Goal: Find specific page/section: Find specific page/section

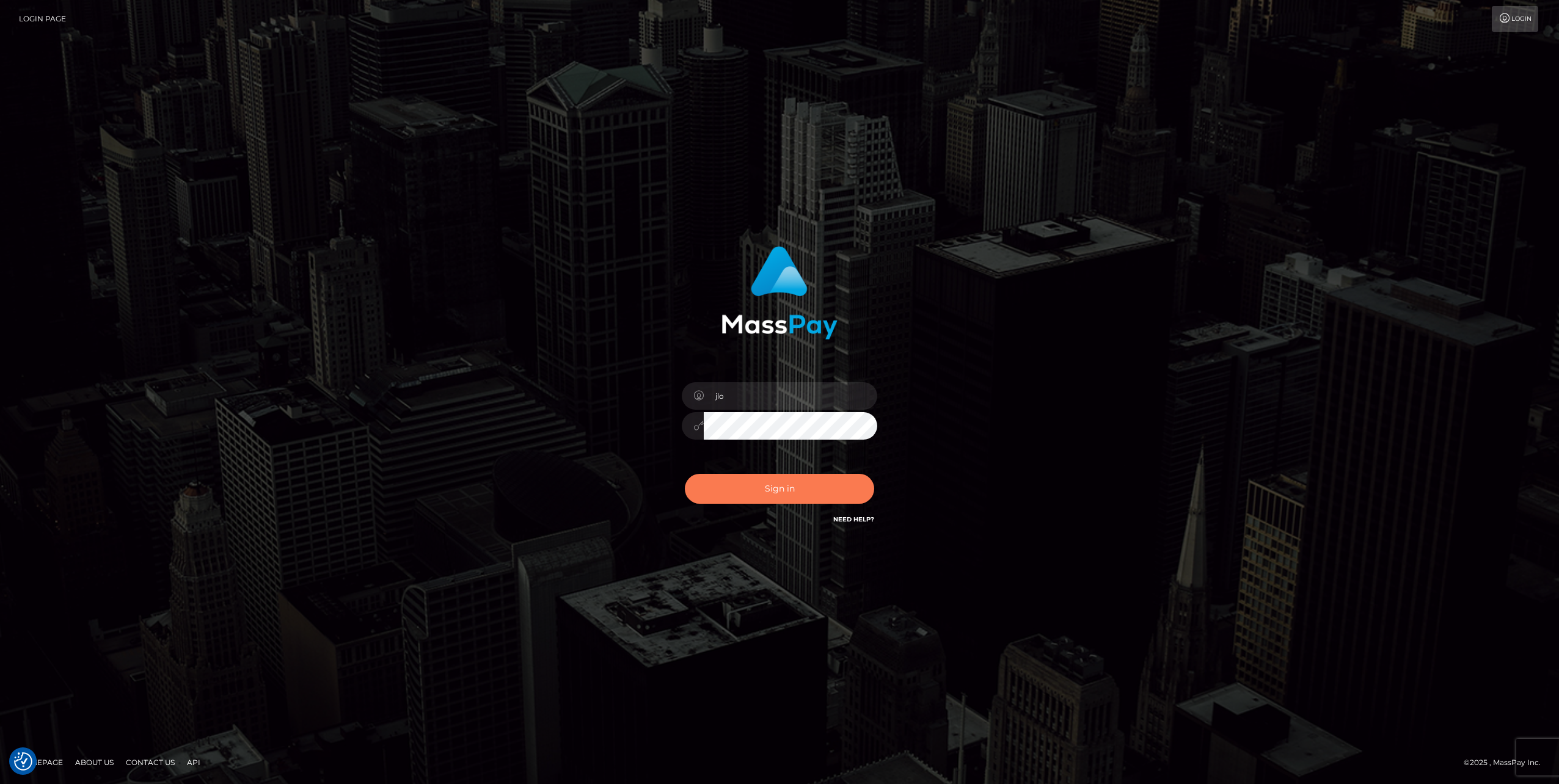
click at [799, 493] on button "Sign in" at bounding box center [780, 489] width 189 height 30
type input "jlo"
click at [823, 489] on button "Sign in" at bounding box center [780, 489] width 189 height 30
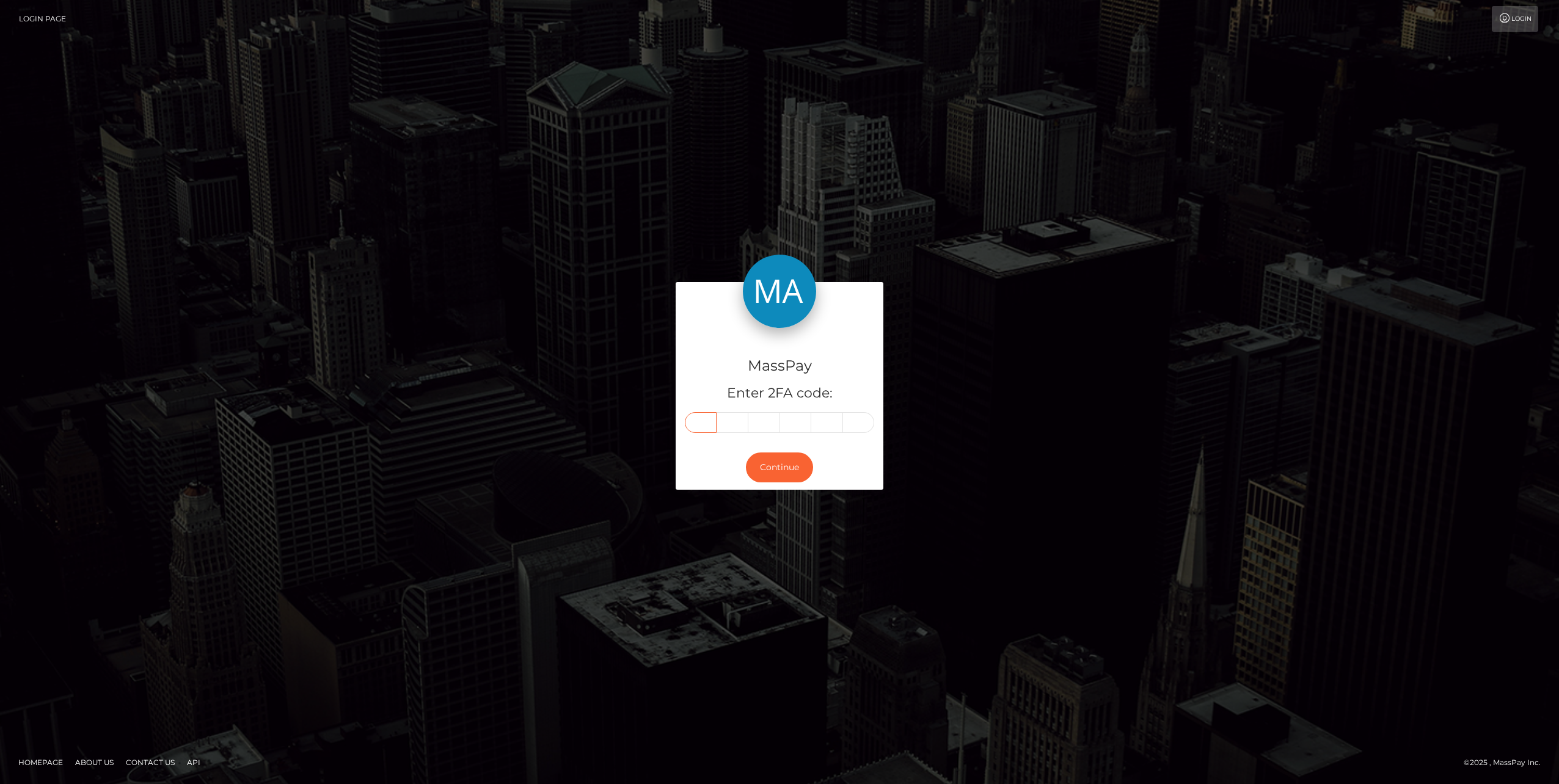
paste input "2"
type input "2"
type input "5"
type input "8"
type input "9"
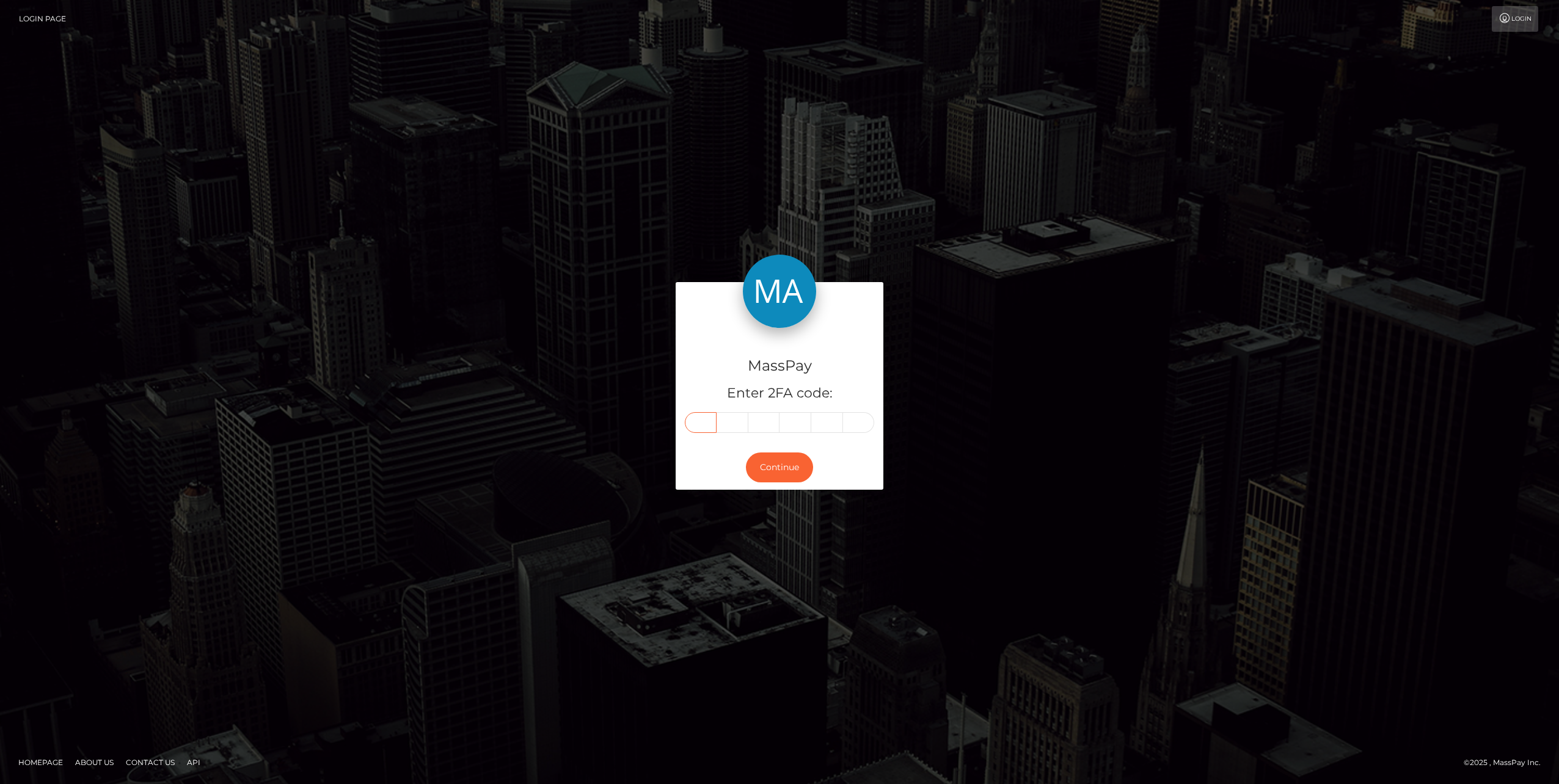
type input "2"
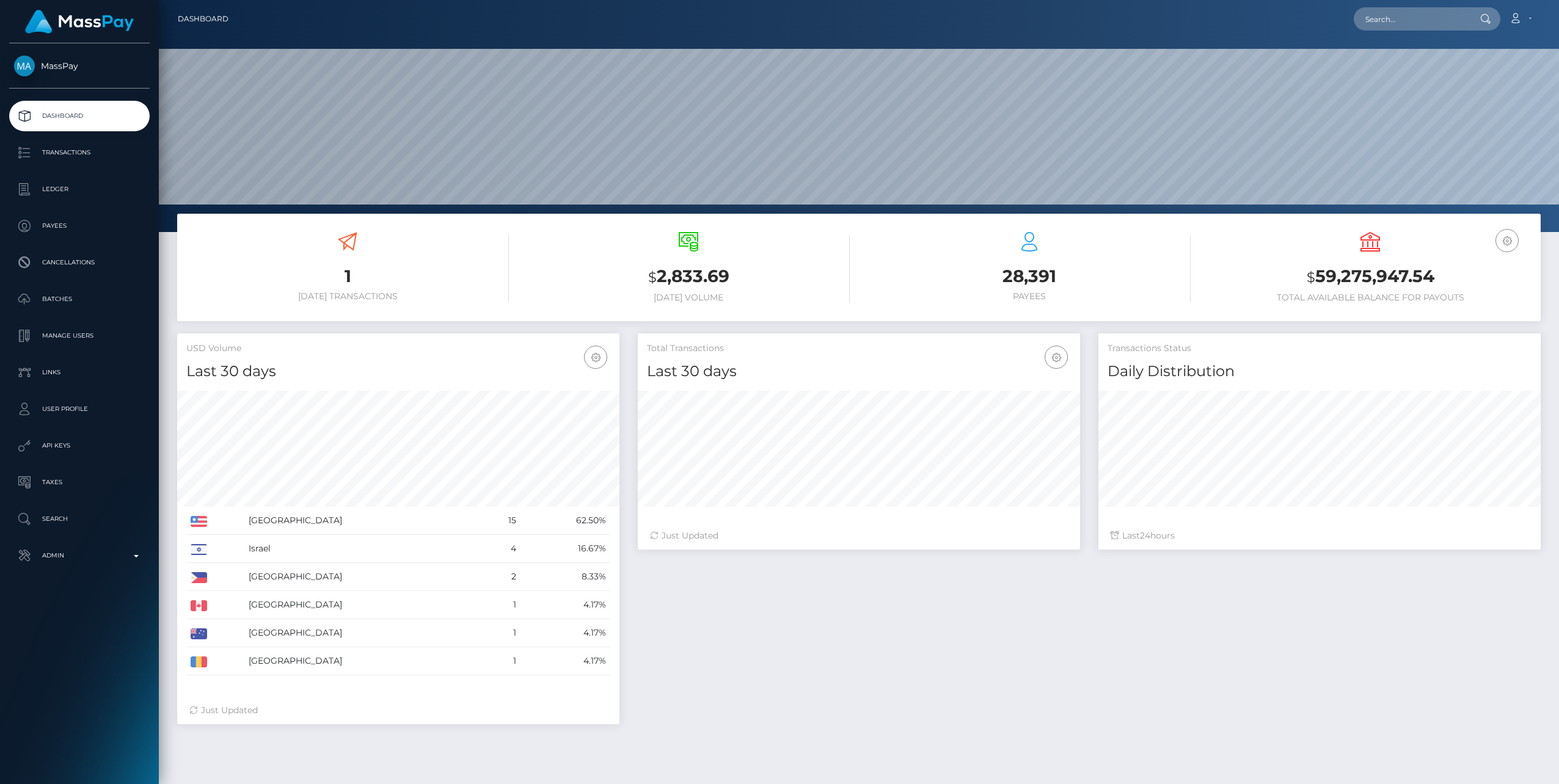
scroll to position [217, 443]
click at [1407, 18] on input "text" at bounding box center [1411, 19] width 115 height 23
paste input "e09de009-4ced-11f0-bf09-062f66d36555"
type input "e09de009-4ced-11f0-bf09-062f66d36555"
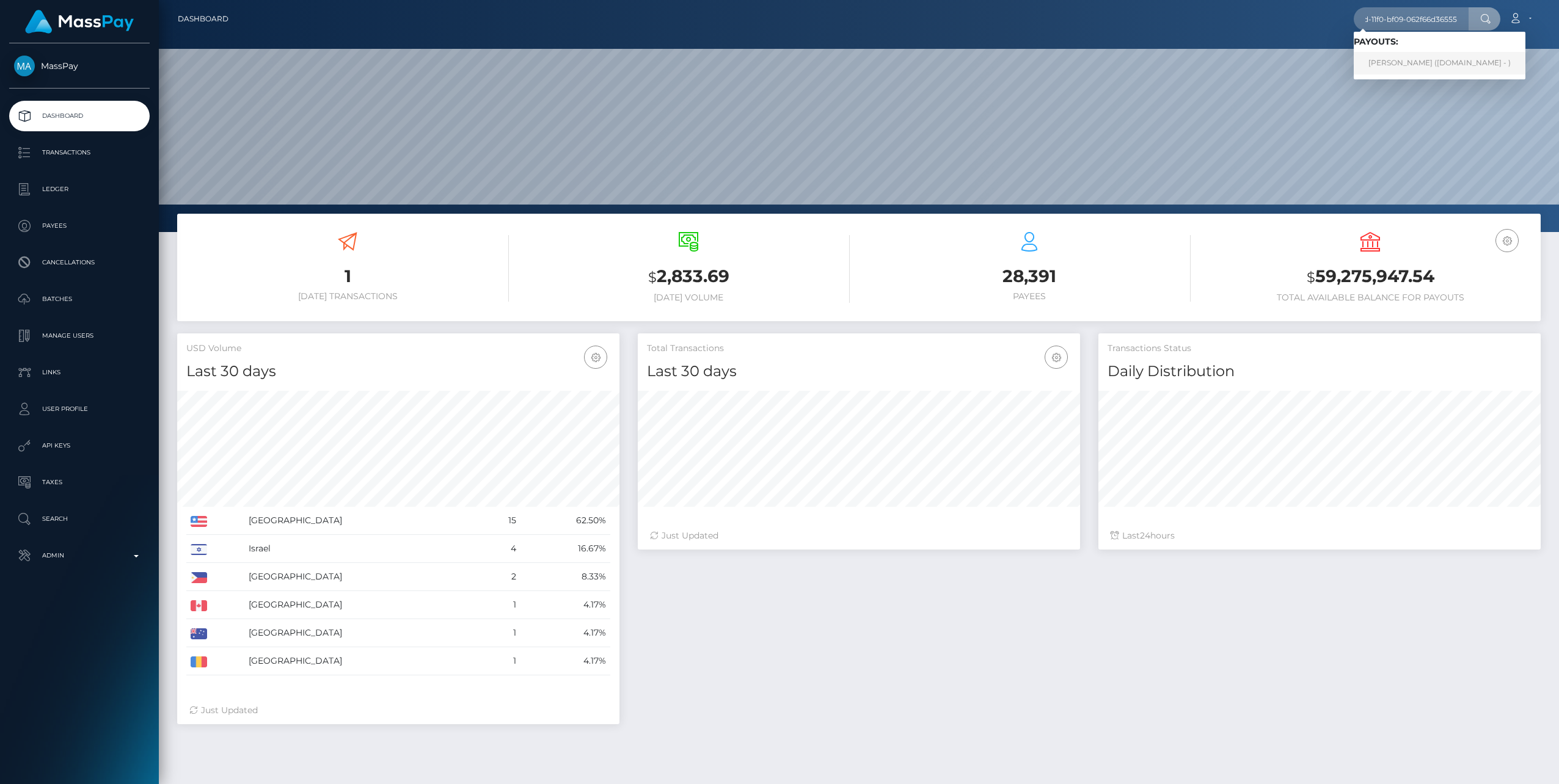
click at [1412, 65] on link "Reynaldo Santibanez (McLuck.com - )" at bounding box center [1440, 63] width 171 height 23
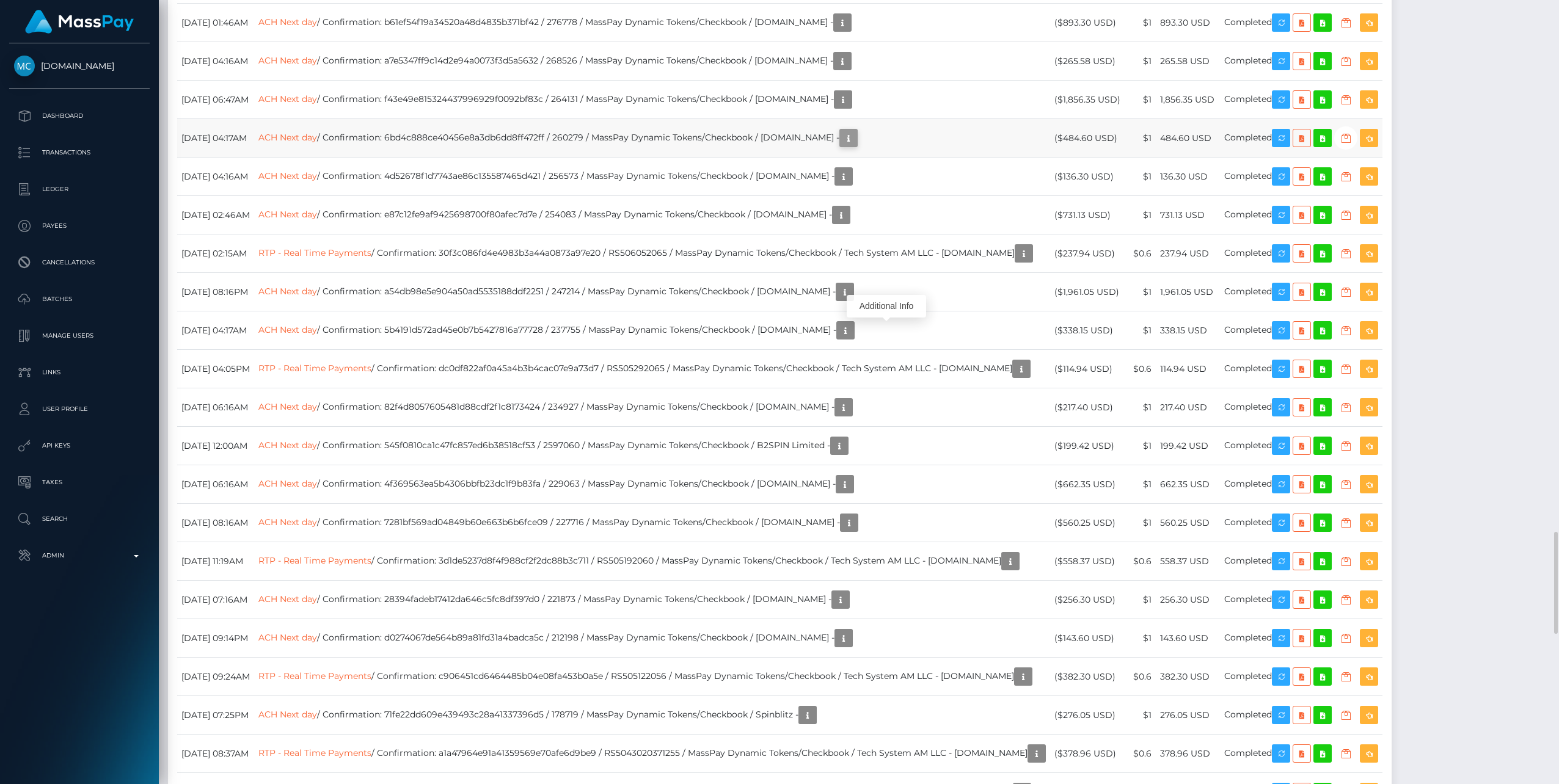
scroll to position [147, 443]
click at [856, 146] on icon "button" at bounding box center [848, 138] width 15 height 15
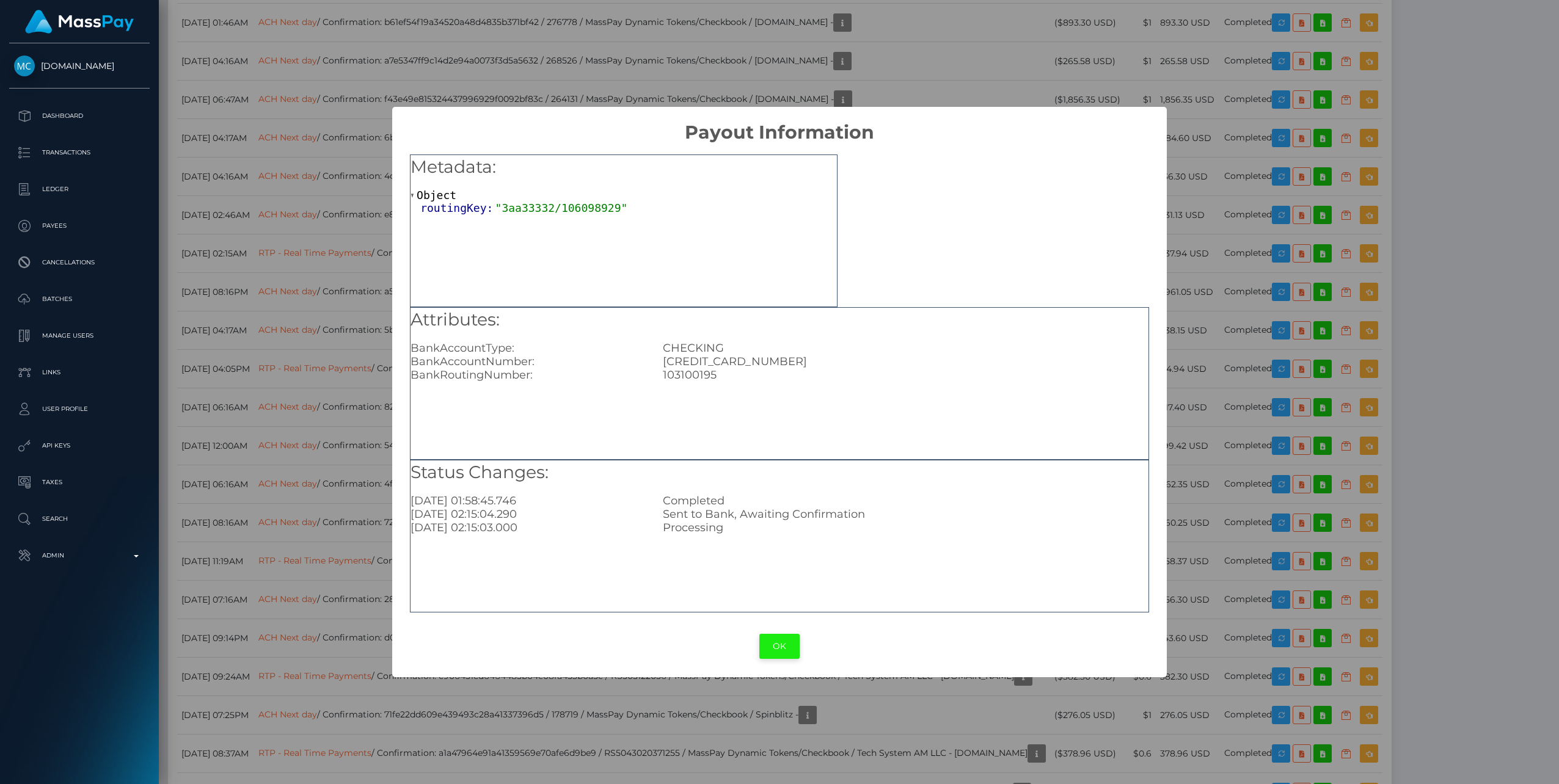
click at [773, 646] on button "OK" at bounding box center [780, 646] width 41 height 25
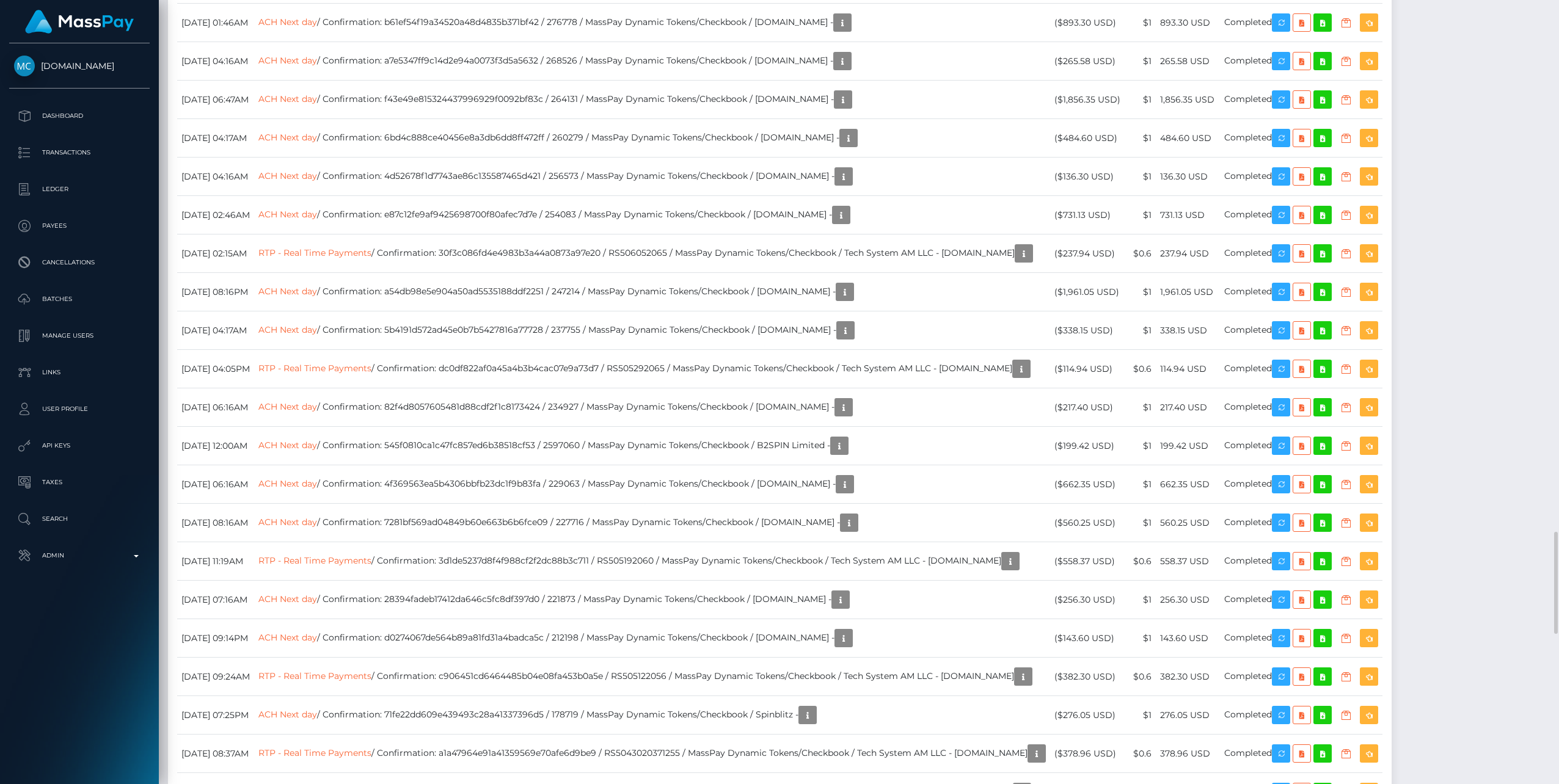
drag, startPoint x: 1532, startPoint y: 133, endPoint x: 1516, endPoint y: 135, distance: 16.1
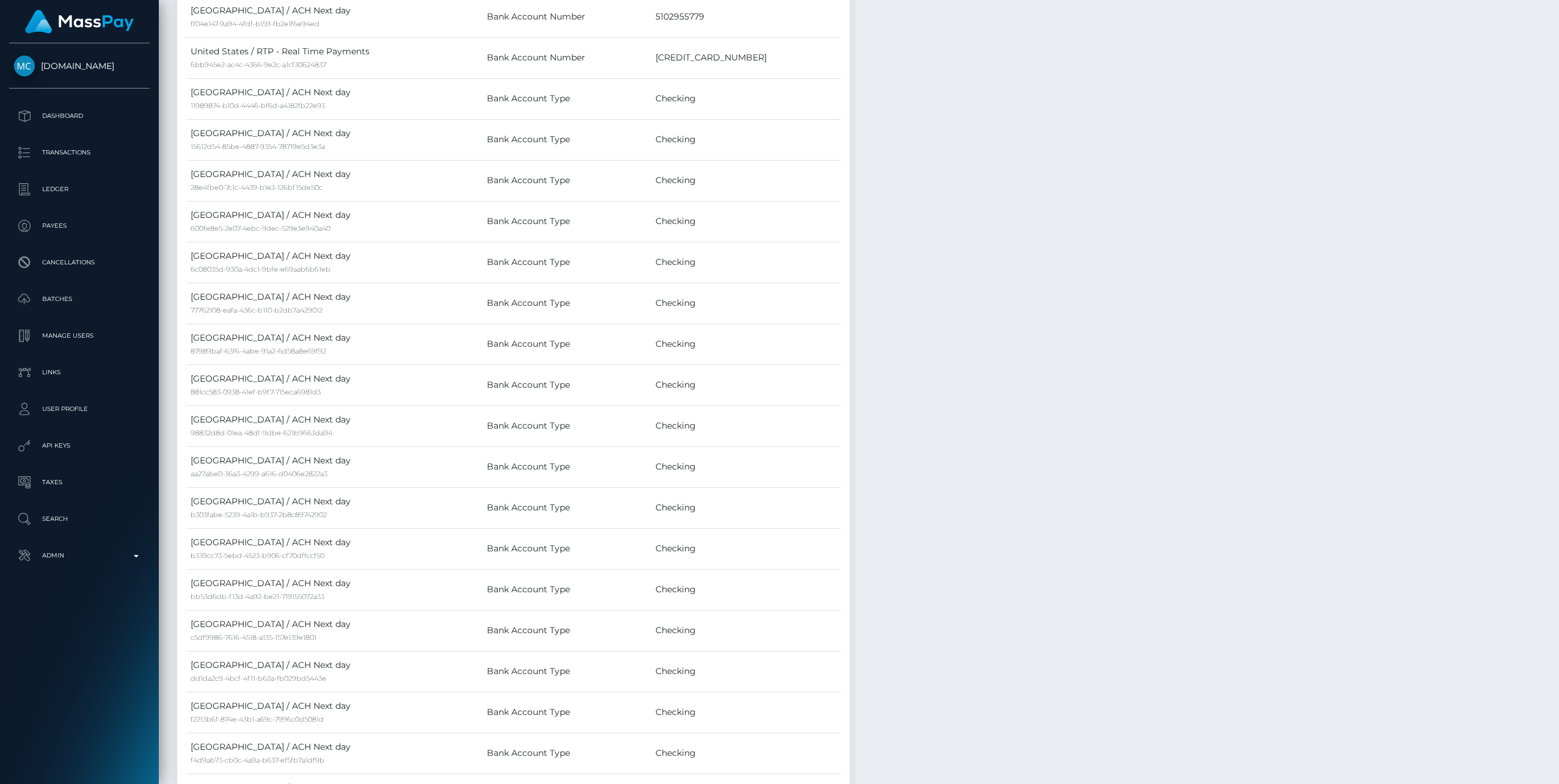
scroll to position [1961, 0]
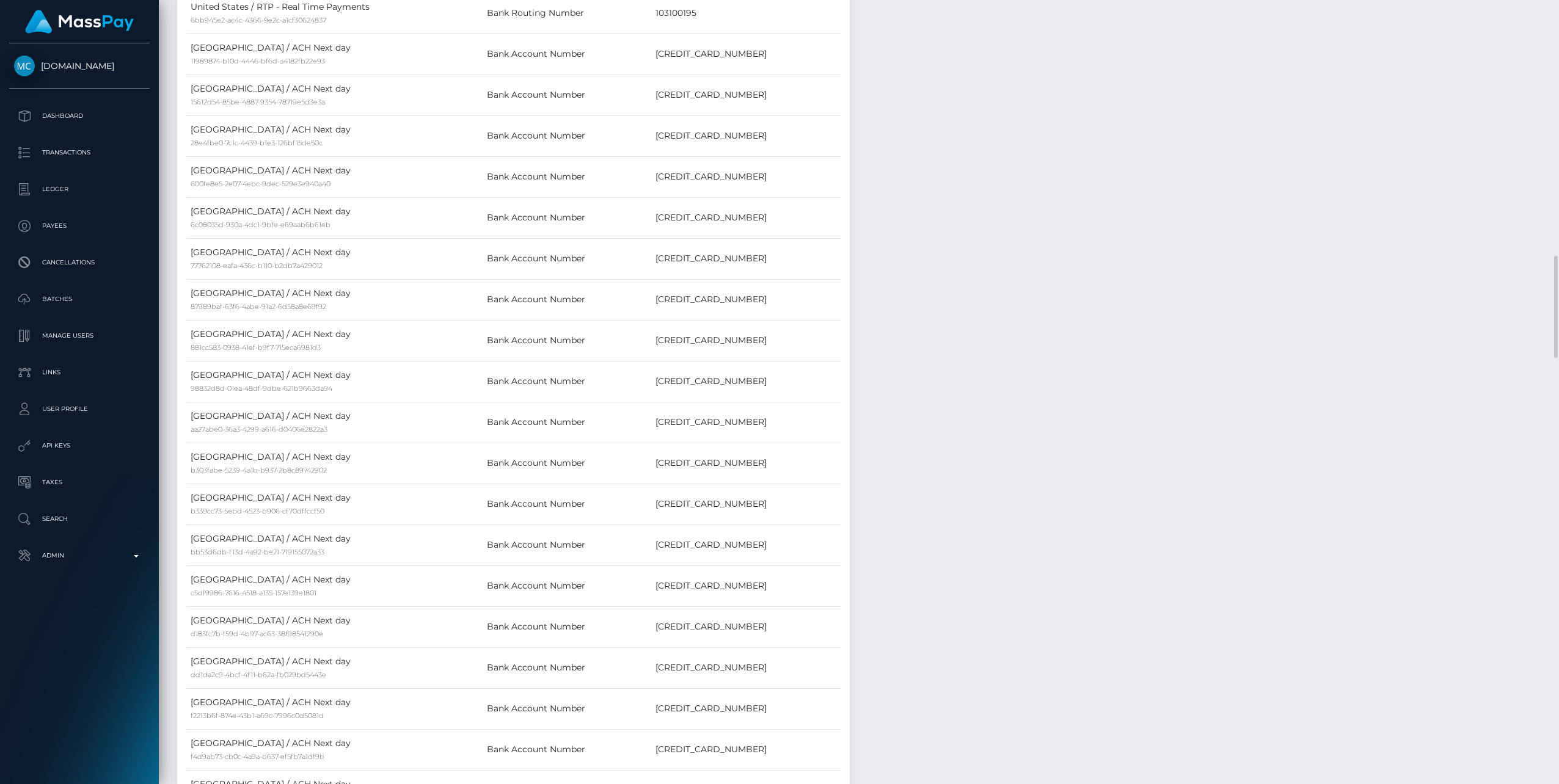
click at [1222, 645] on div "Events Type Time Event Changed By" at bounding box center [1205, 171] width 691 height 3149
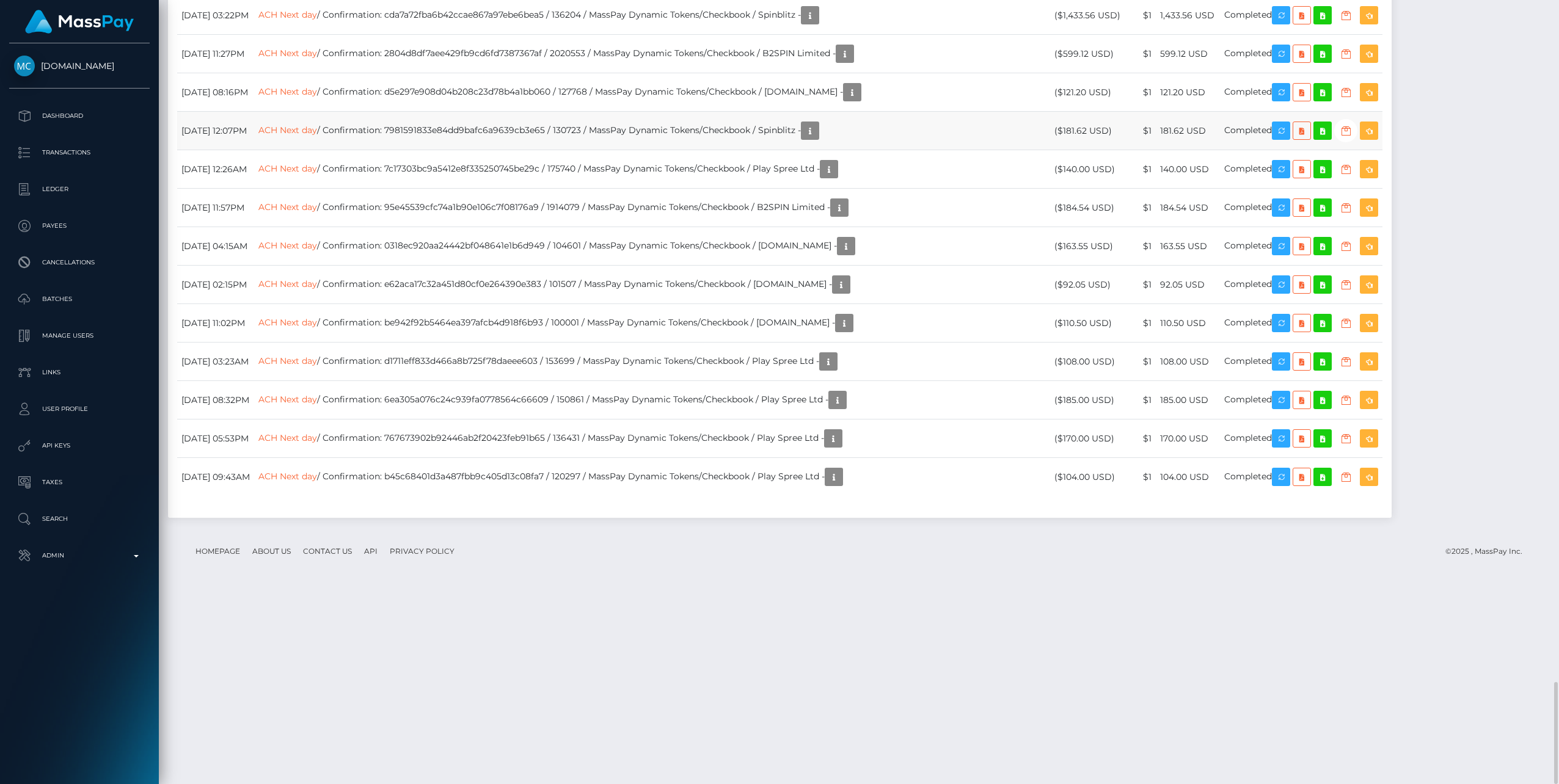
scroll to position [147, 443]
click at [1034, 189] on td "ACH Next day / Confirmation: 7c17303bc9a5412e8f335250745be29c / 175740 / MassPa…" at bounding box center [652, 169] width 796 height 39
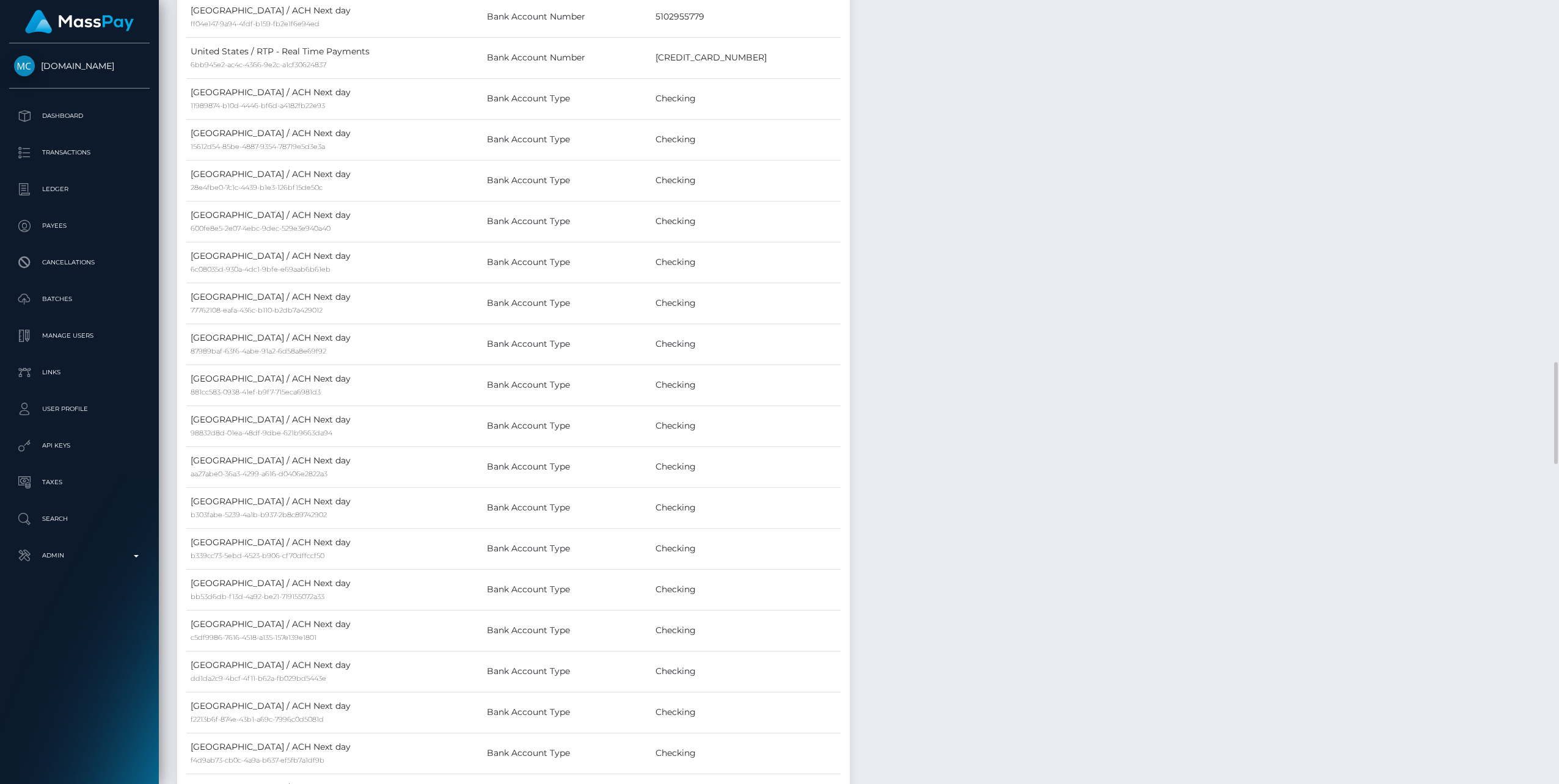
scroll to position [3998, 0]
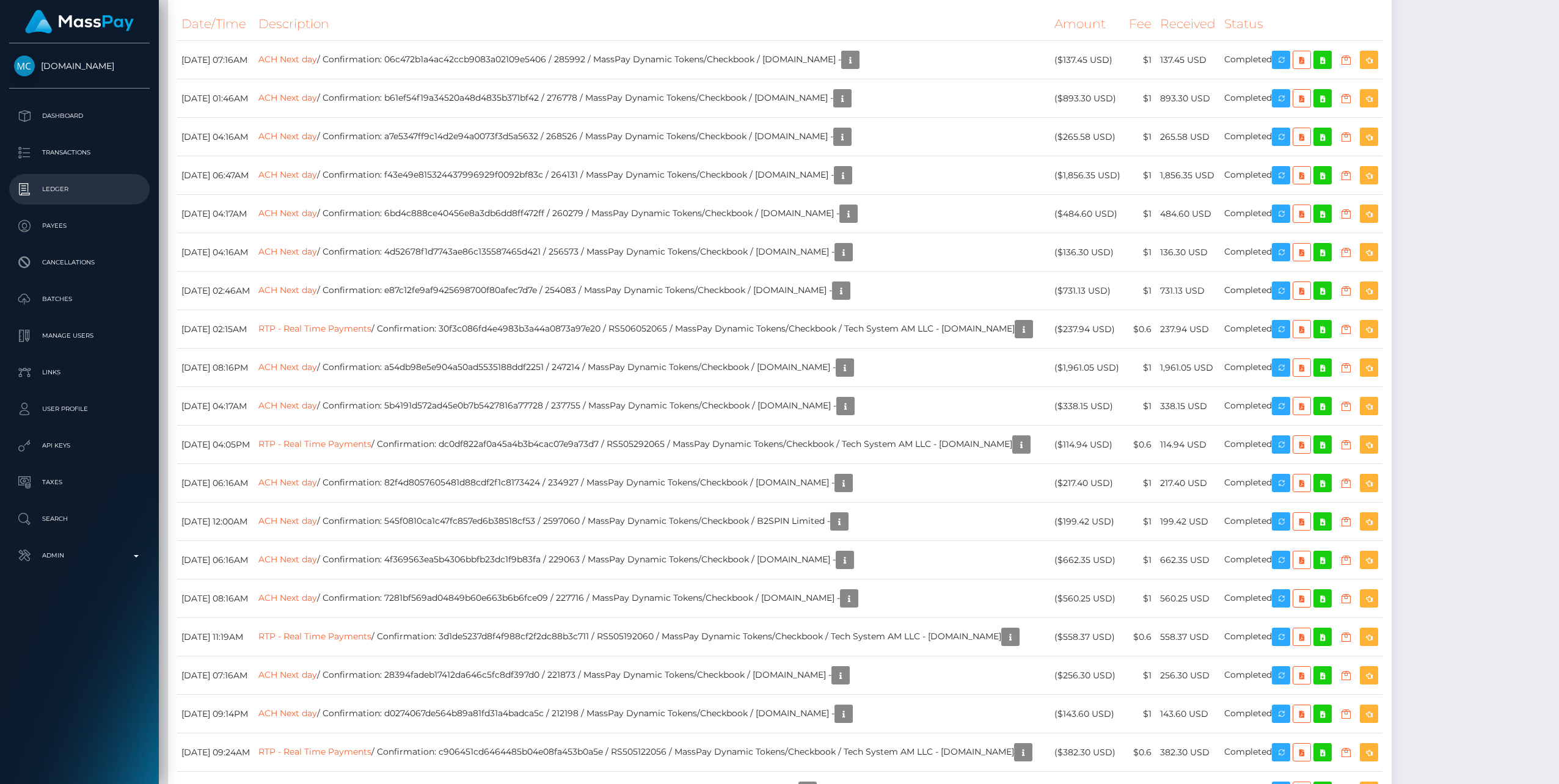
click at [56, 184] on p "Ledger" at bounding box center [79, 189] width 131 height 18
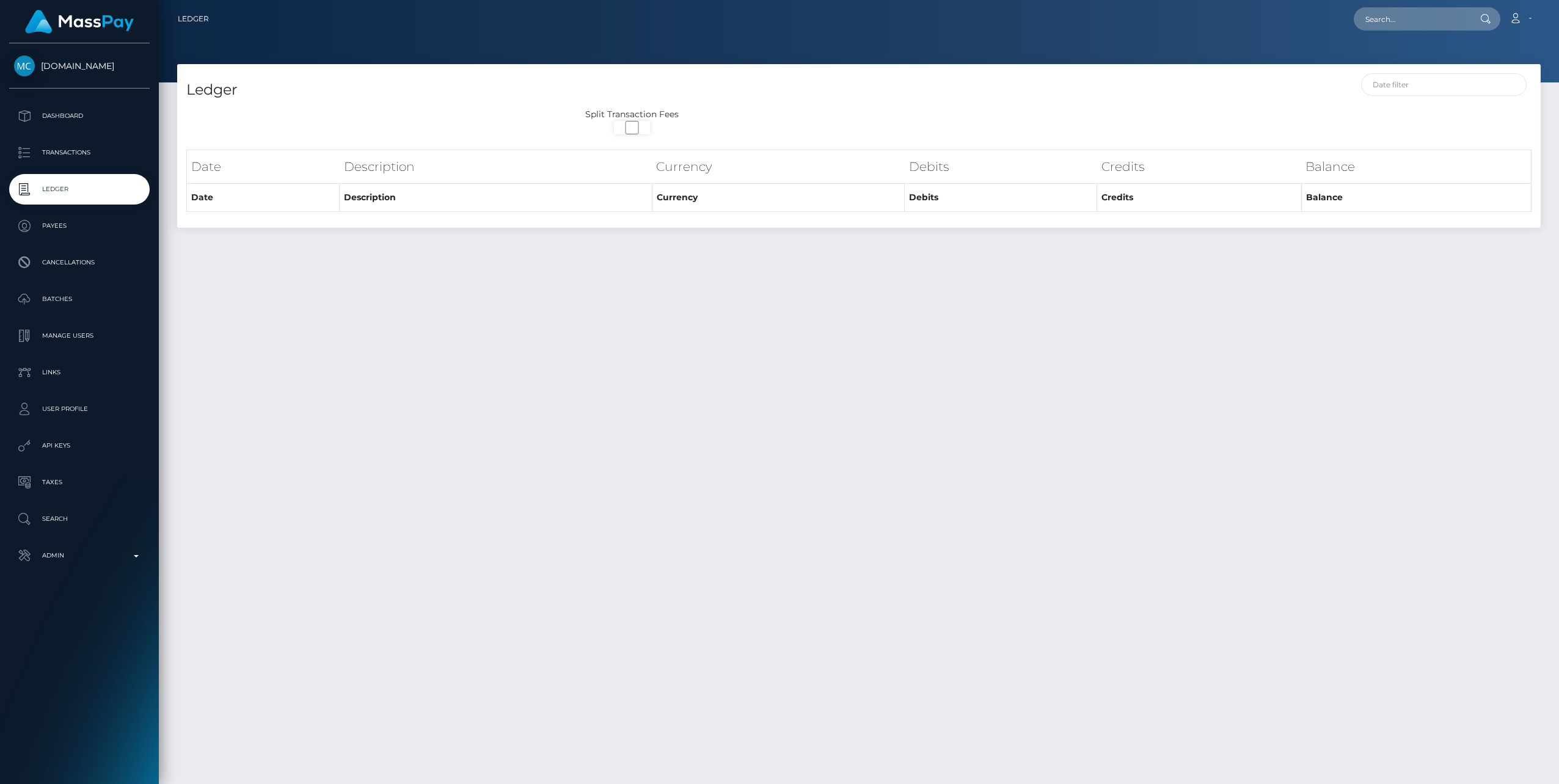
select select
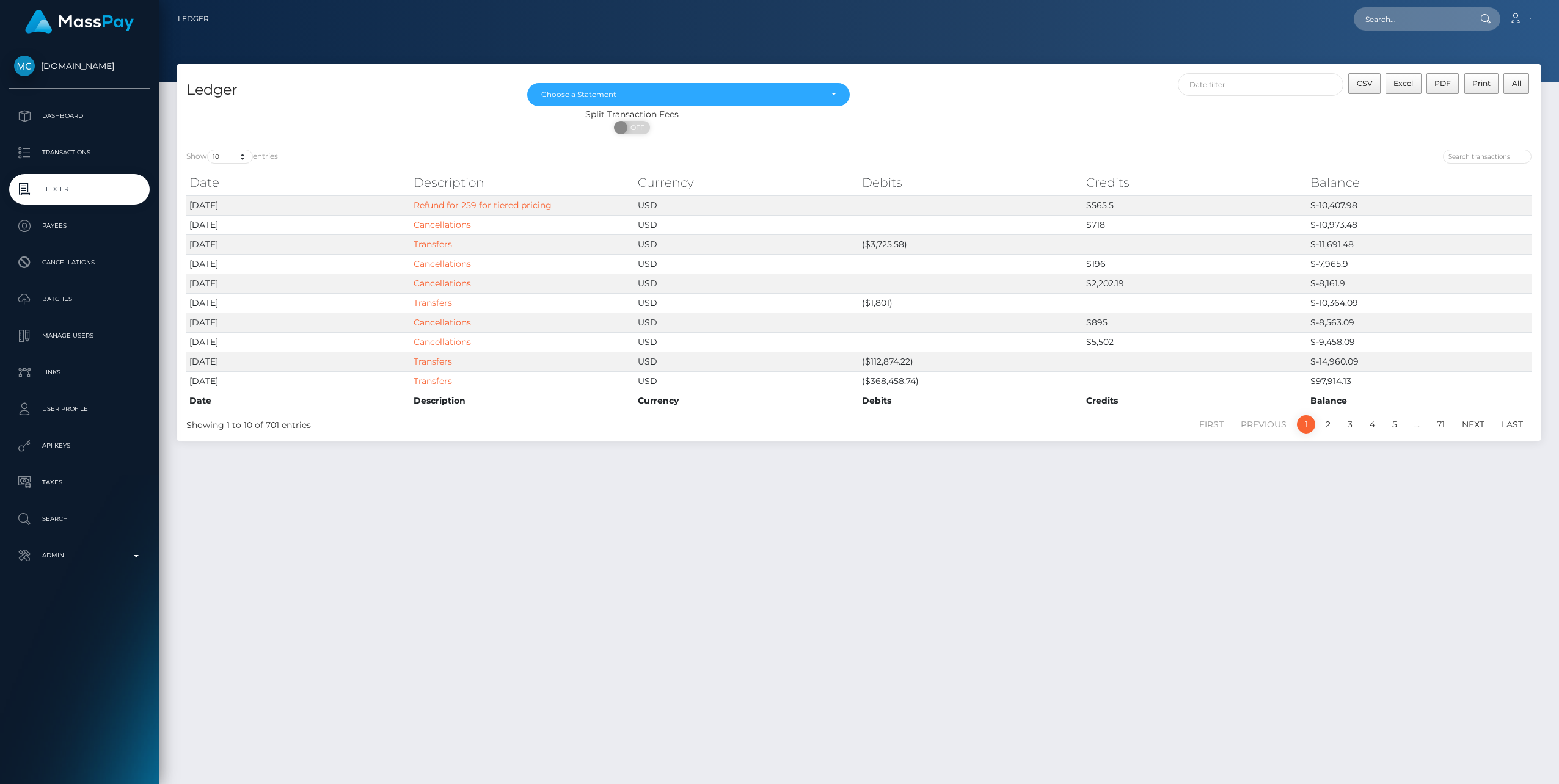
click at [749, 453] on div "Ledger [DATE] [DATE] [DATE] [DATE] [DATE] [DATE] [DATE] [DATE] [DATE] [DATE] [D…" at bounding box center [859, 418] width 1400 height 709
click at [725, 564] on div "Ledger Feb 2024 Mar 2024 Apr 2024 May 2024 Jun 2024 Jul 2024 Aug 2024 Sep 2024 …" at bounding box center [859, 418] width 1400 height 709
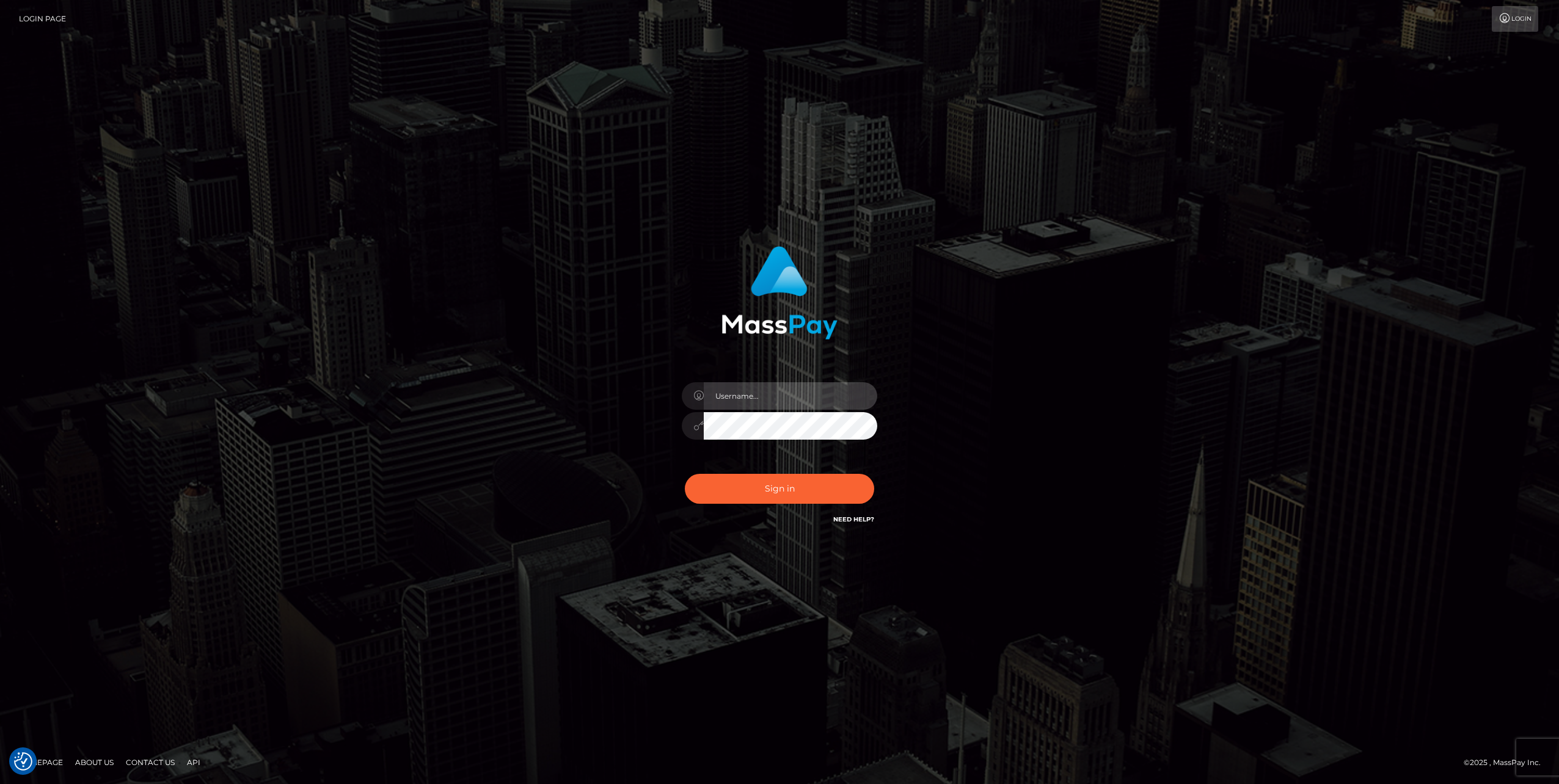
type input "jlo"
click at [793, 484] on button "Sign in" at bounding box center [780, 489] width 189 height 30
type input "jlo"
click at [809, 493] on button "Sign in" at bounding box center [780, 489] width 189 height 30
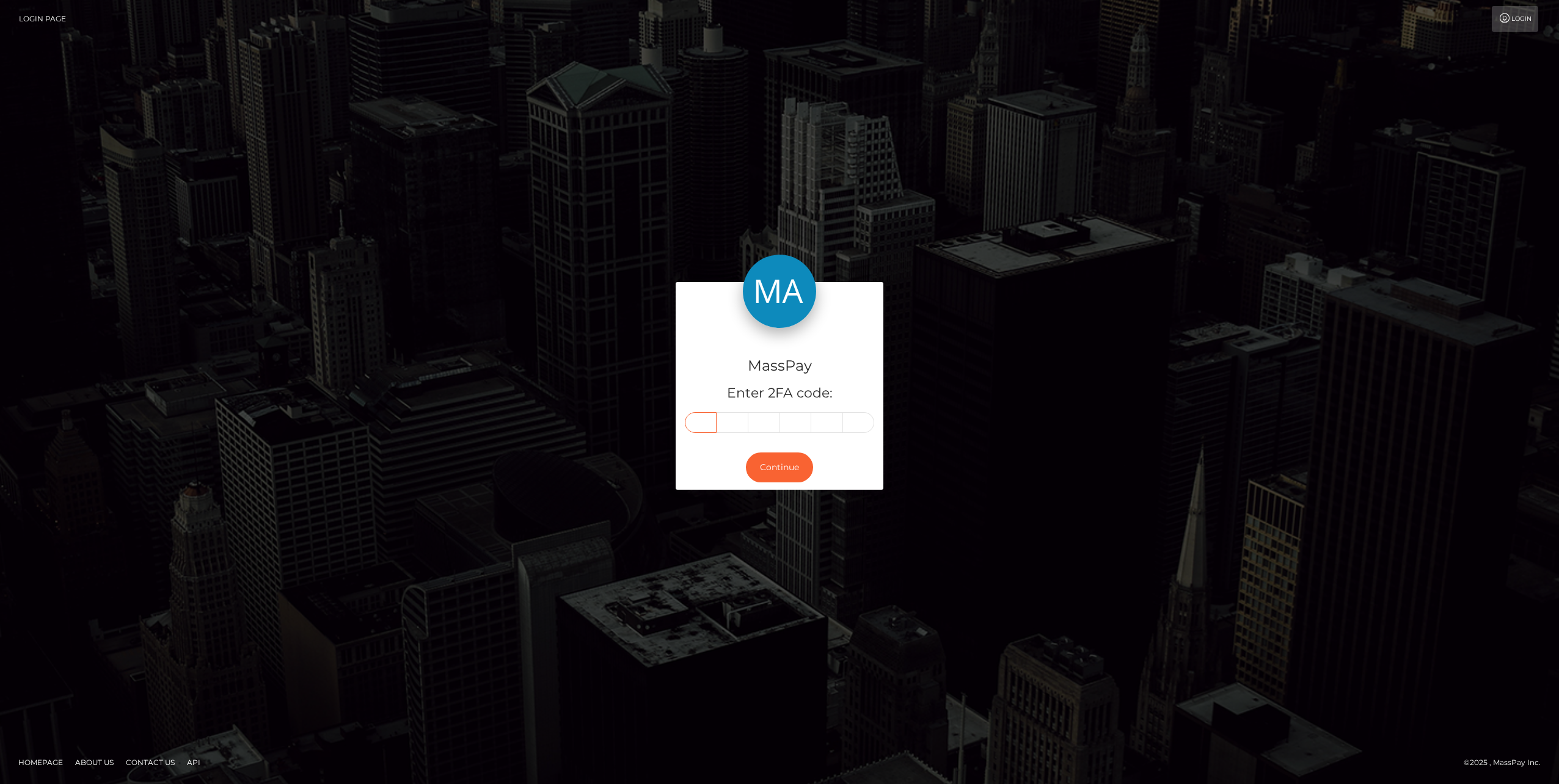
click at [692, 423] on input "text" at bounding box center [701, 422] width 32 height 21
paste input "4"
type input "4"
type input "6"
type input "9"
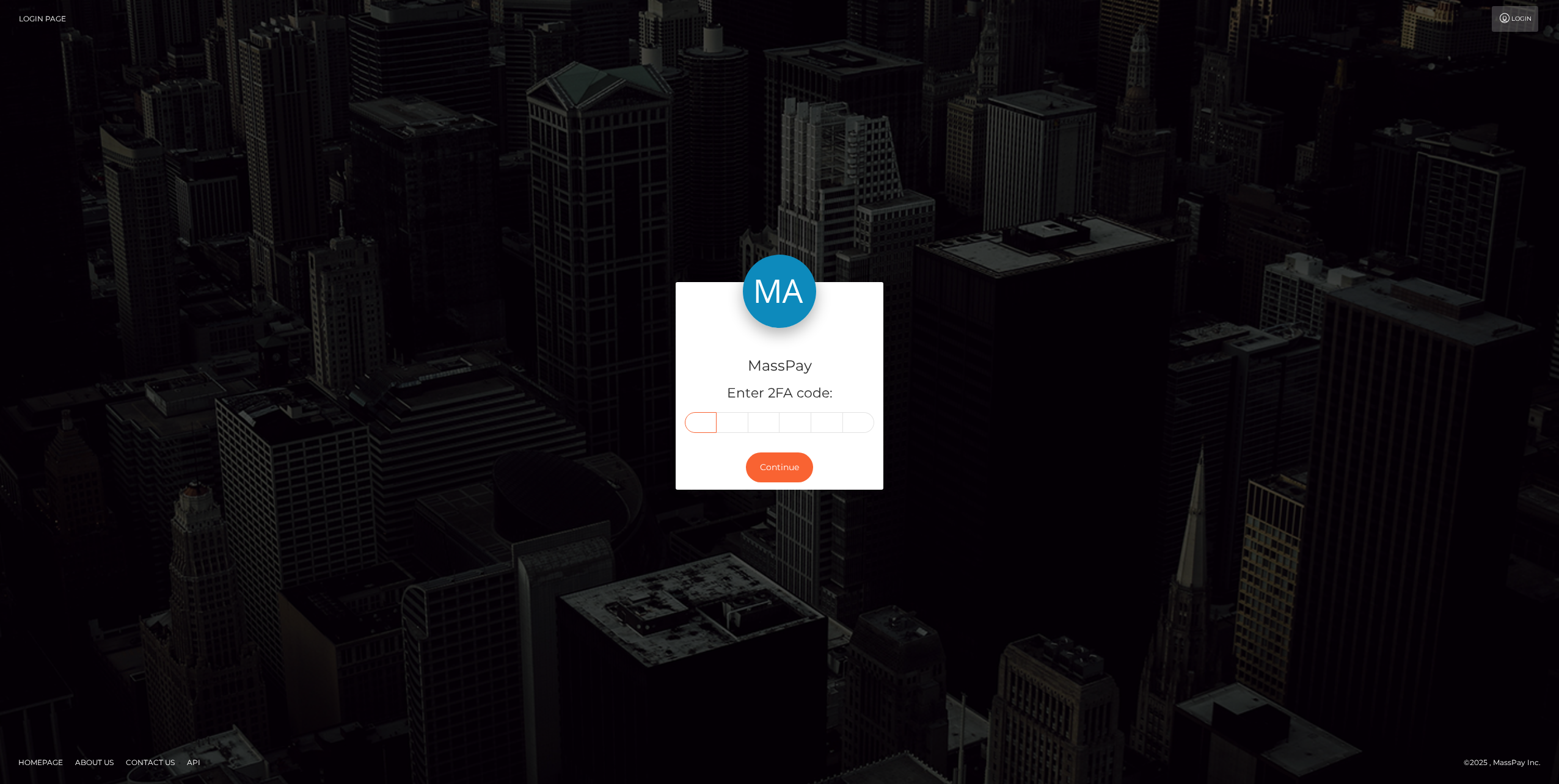
type input "5"
type input "6"
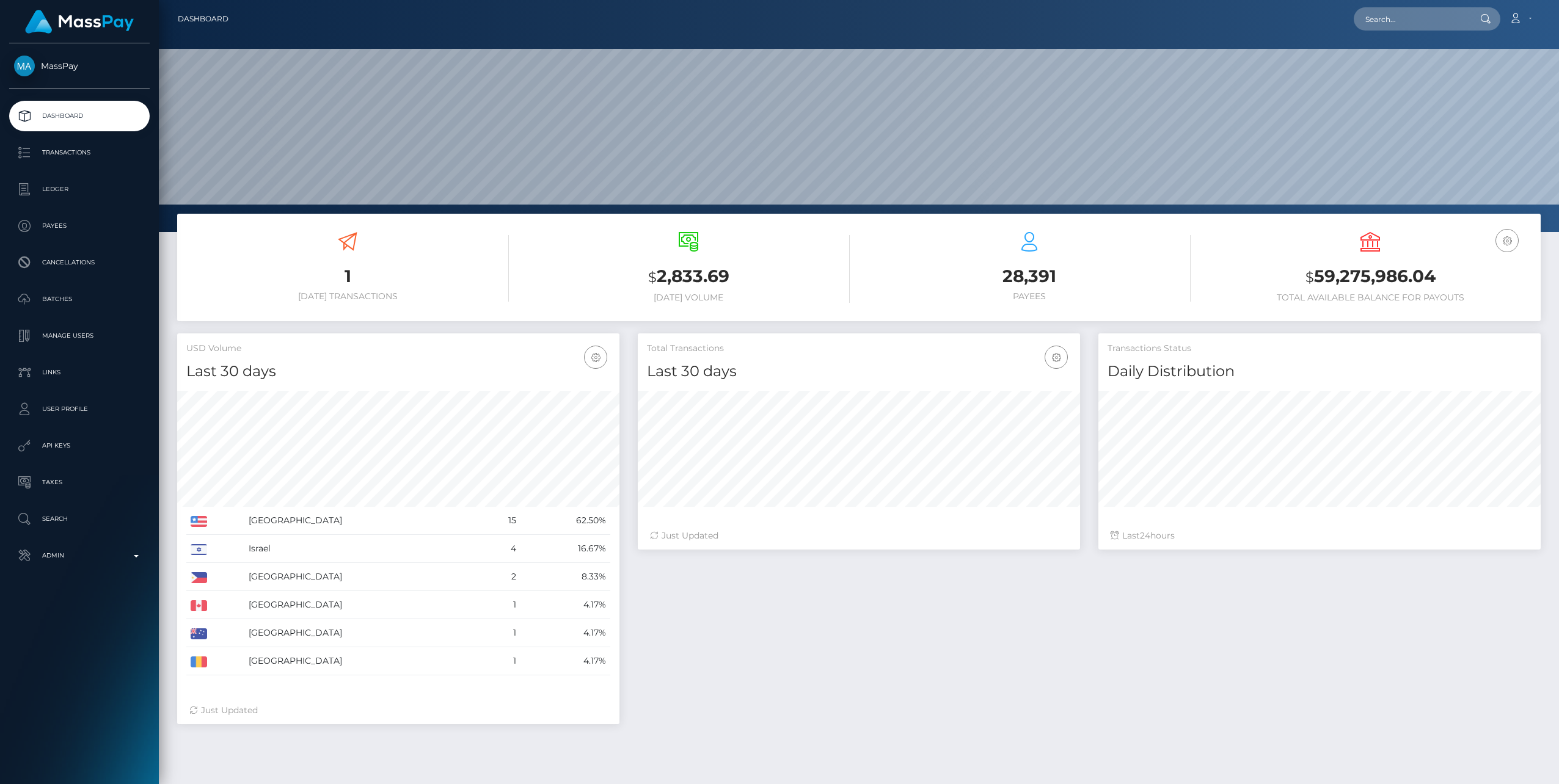
scroll to position [217, 443]
click at [1389, 18] on input "text" at bounding box center [1411, 19] width 115 height 23
paste input "684a4992-aae8-11ef-a260-02378e9ea7b9"
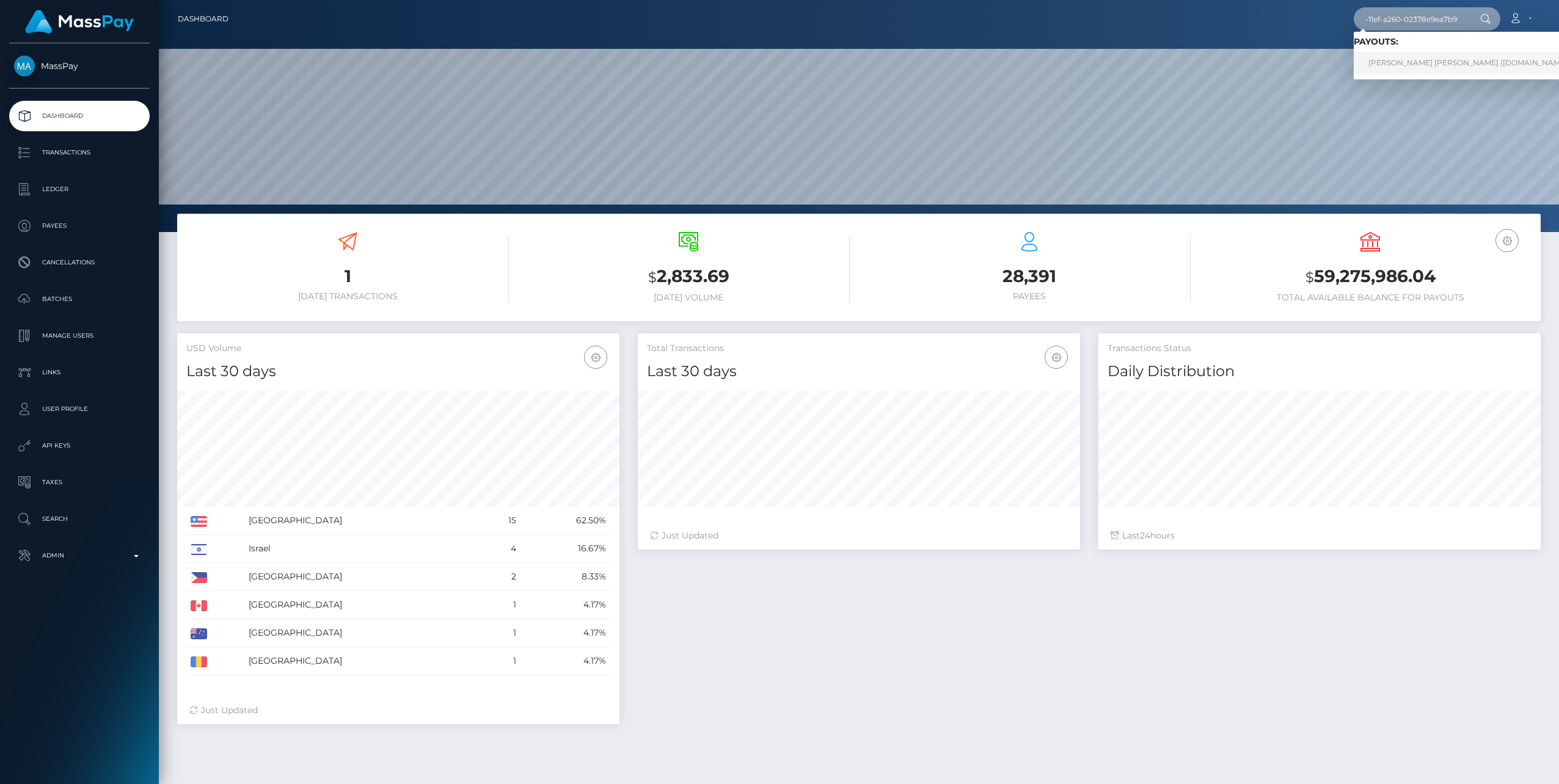
type input "684a4992-aae8-11ef-a260-02378e9ea7b9"
click at [1438, 63] on link "Michael Joseph Jr Minnick (McLuck.com - )" at bounding box center [1473, 63] width 238 height 23
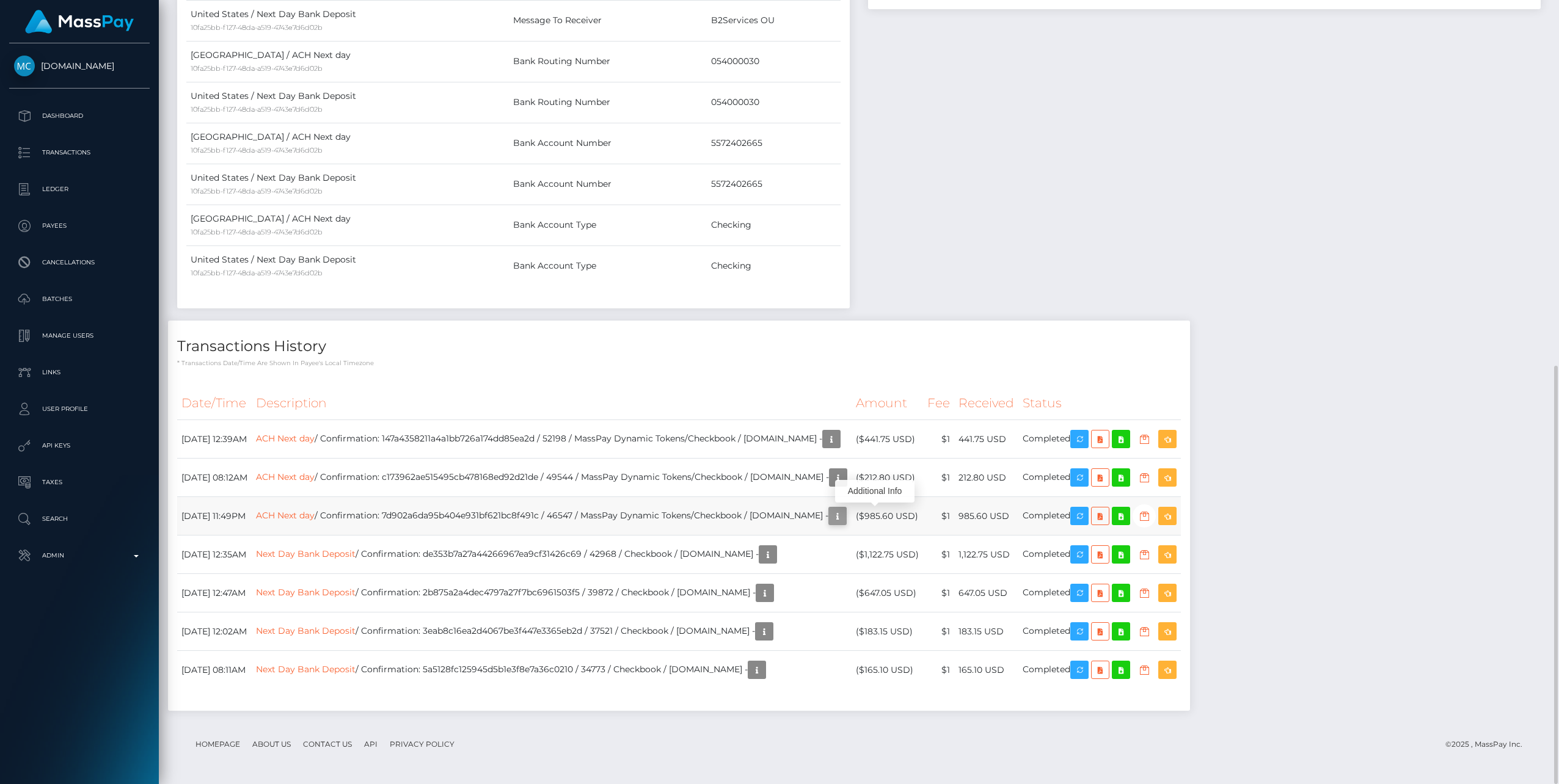
scroll to position [147, 443]
click at [845, 512] on icon "button" at bounding box center [838, 516] width 15 height 15
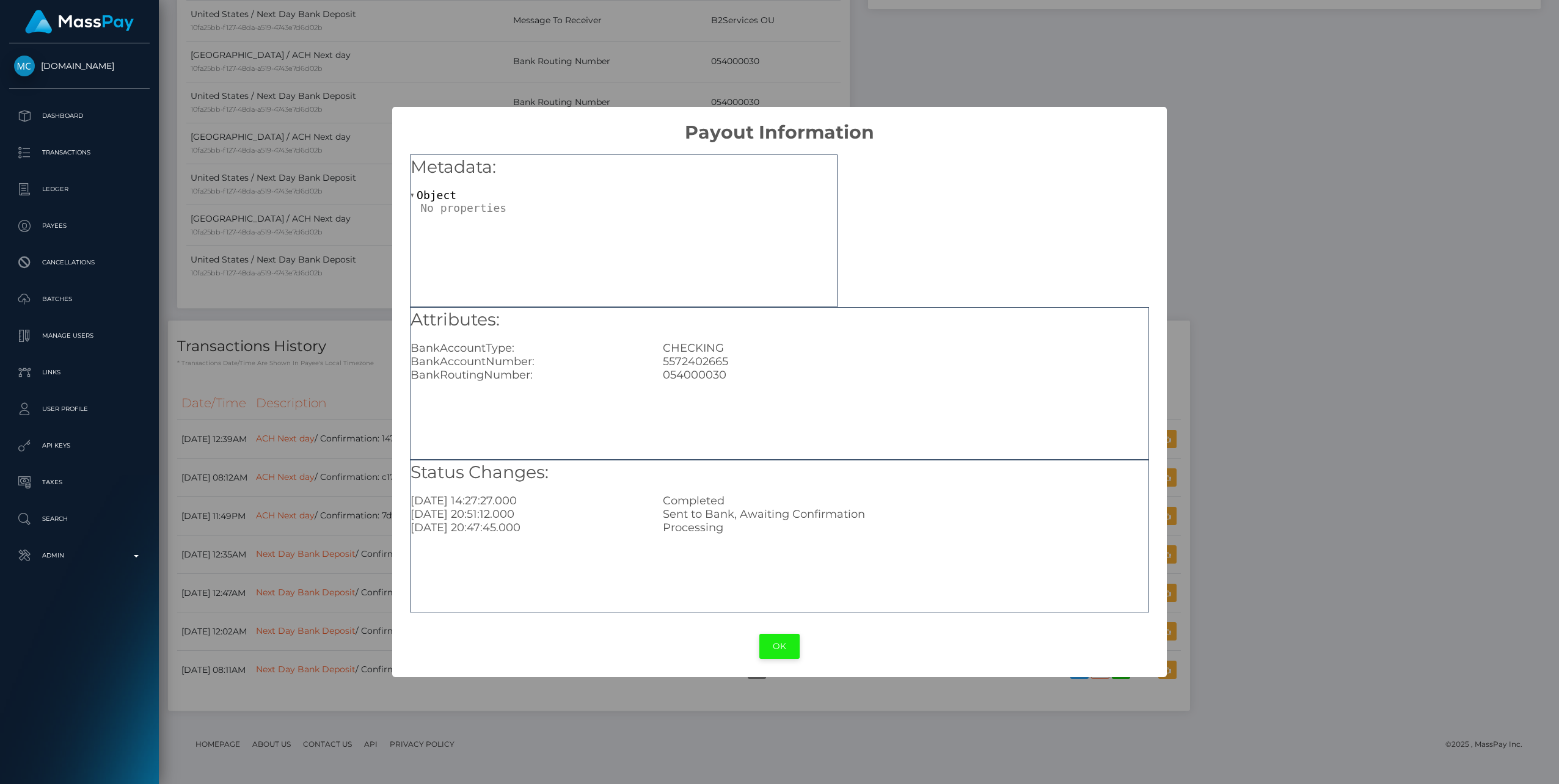
click at [774, 642] on button "OK" at bounding box center [780, 646] width 41 height 25
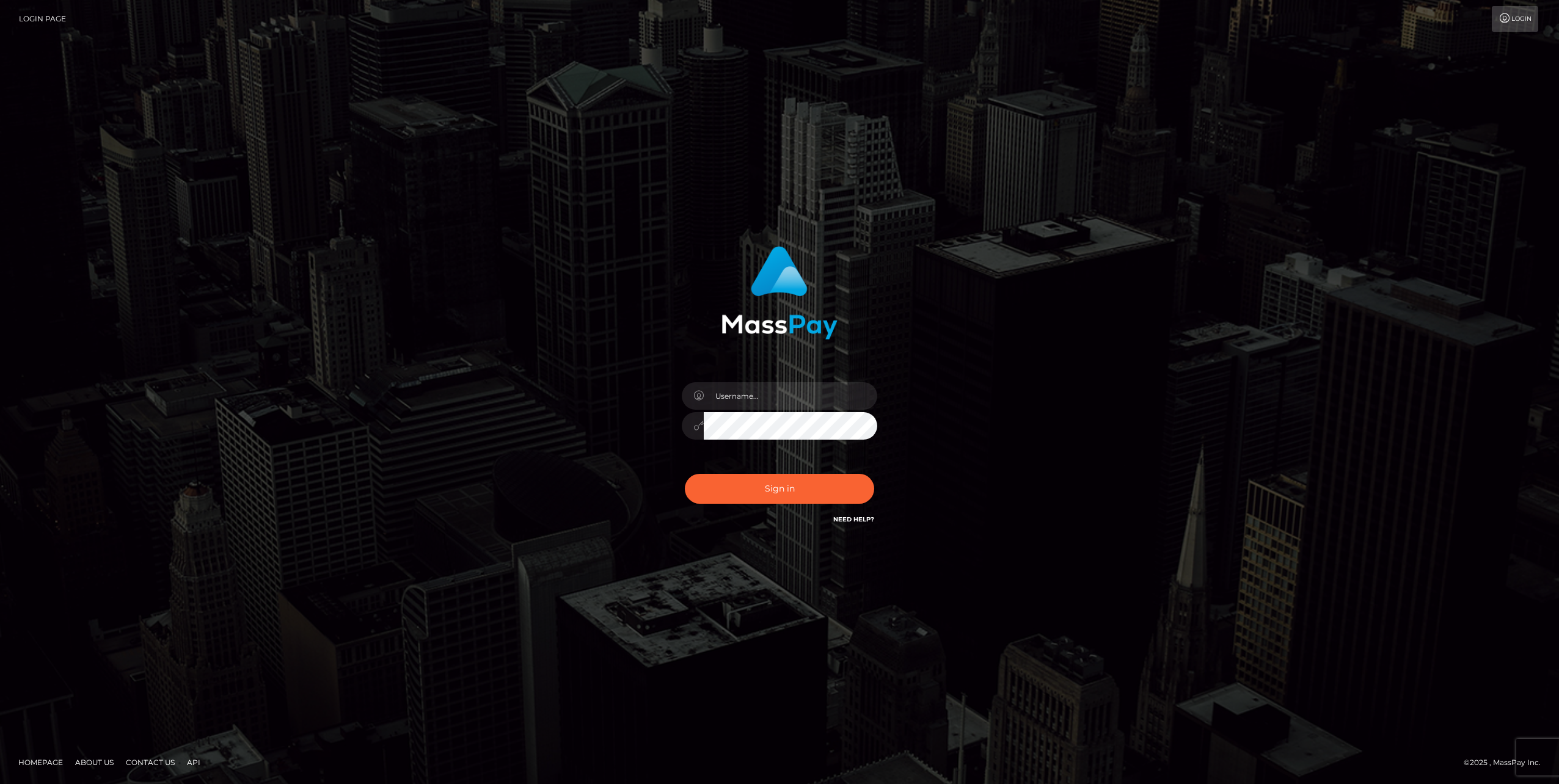
type input "jlo"
